Goal: Find contact information: Find contact information

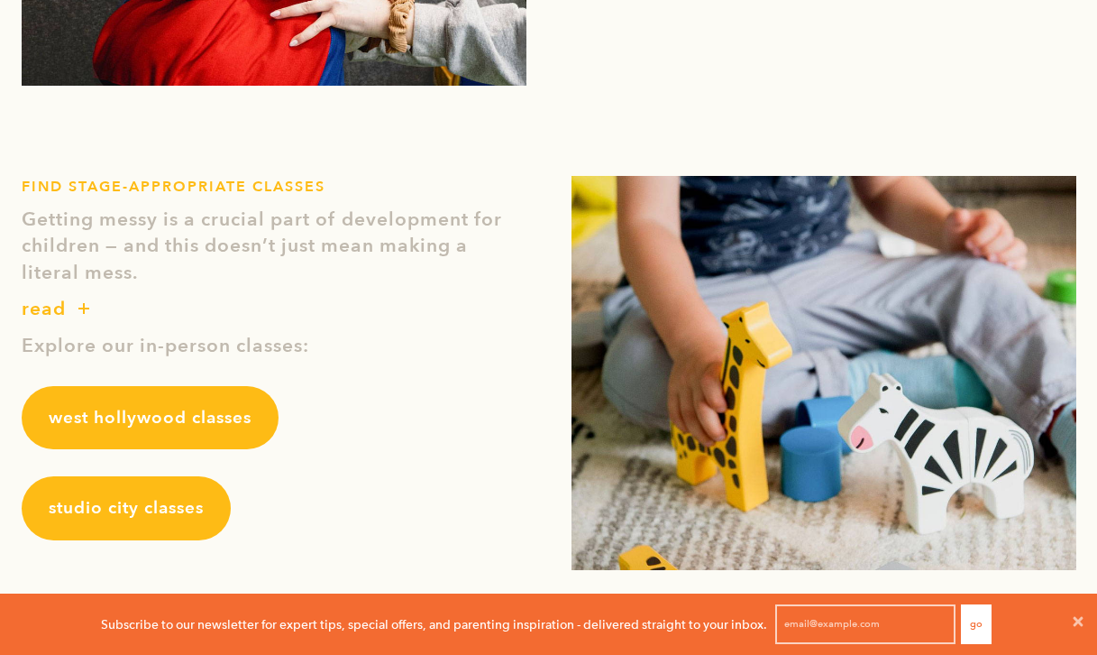
scroll to position [1976, 0]
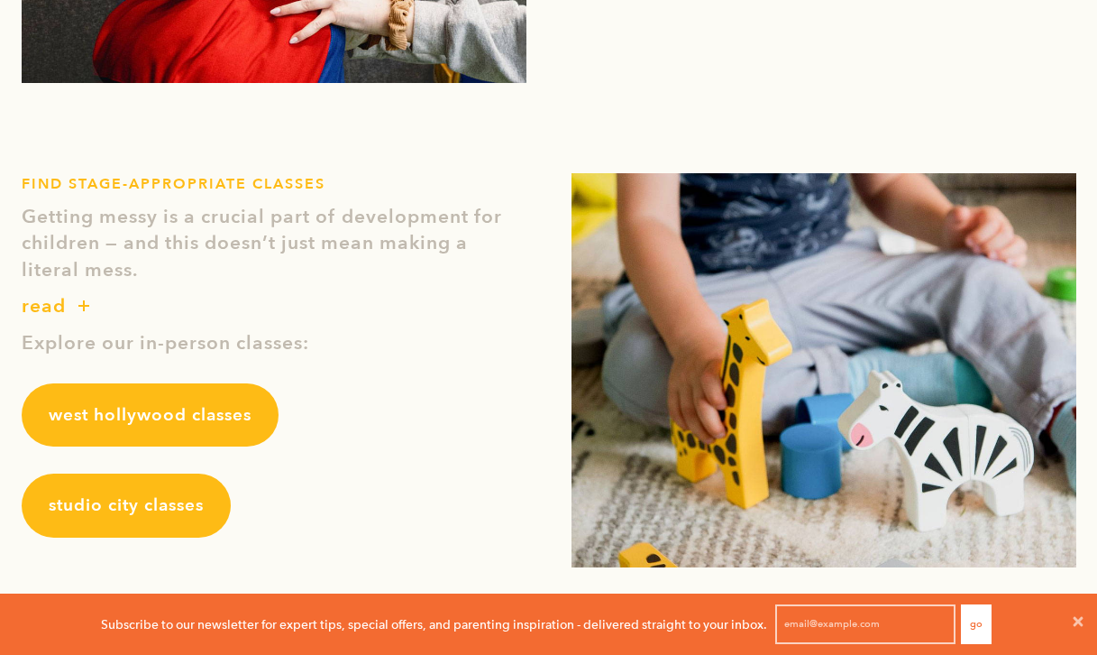
click at [173, 498] on span "studio city classes" at bounding box center [126, 504] width 155 height 23
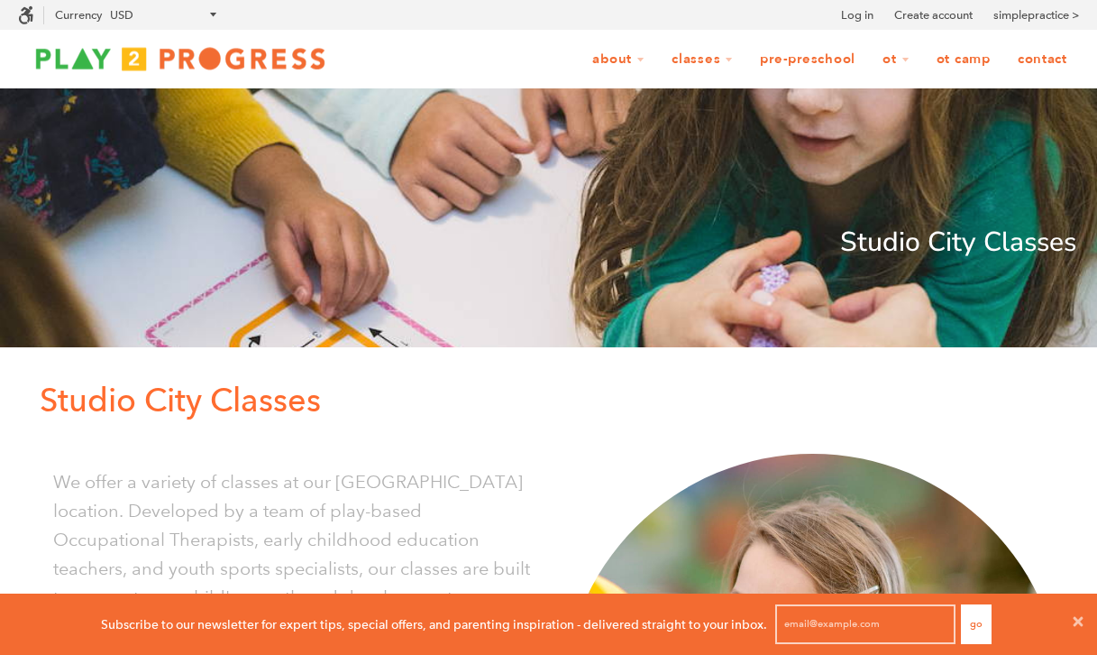
scroll to position [918, 0]
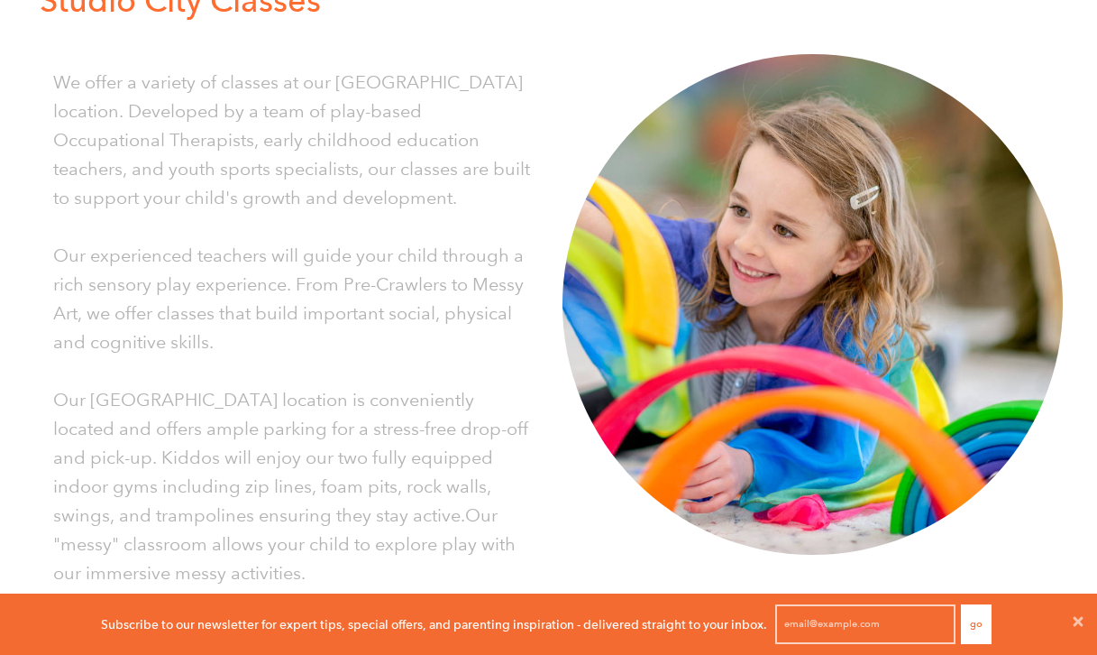
scroll to position [0, 0]
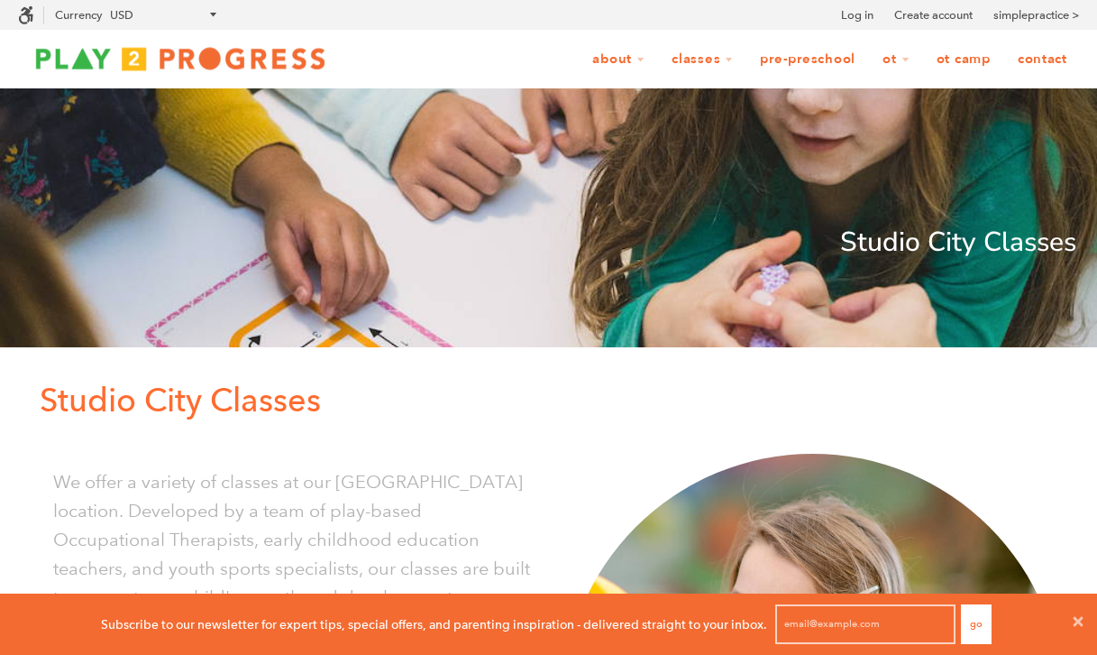
click at [1040, 59] on link "Contact" at bounding box center [1042, 59] width 73 height 34
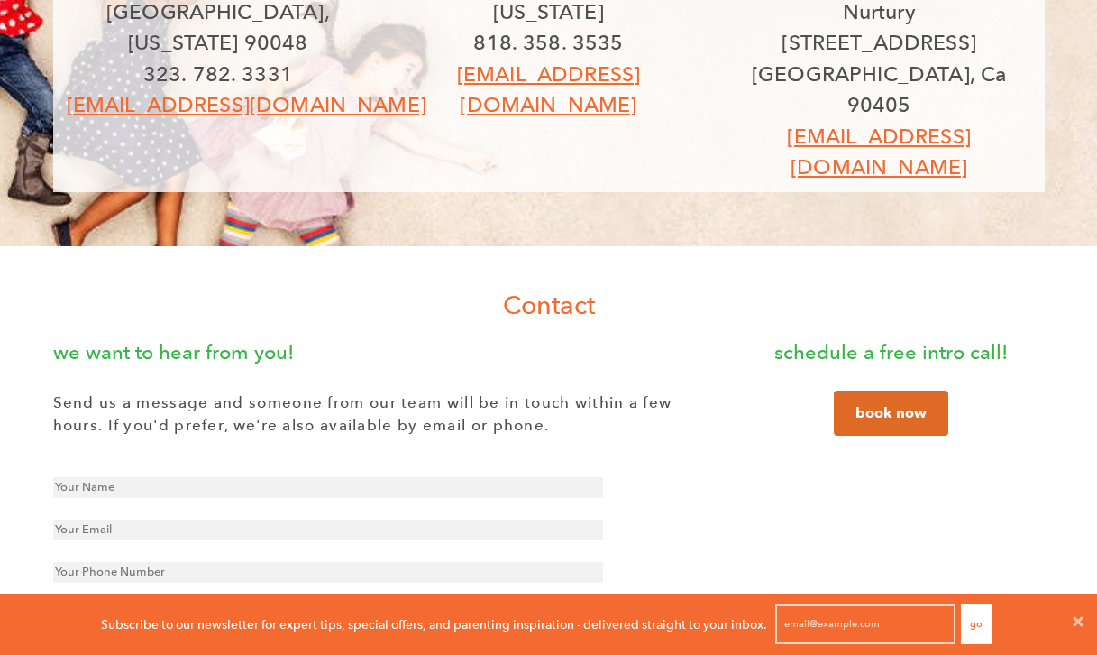
scroll to position [250, 0]
